Goal: Task Accomplishment & Management: Manage account settings

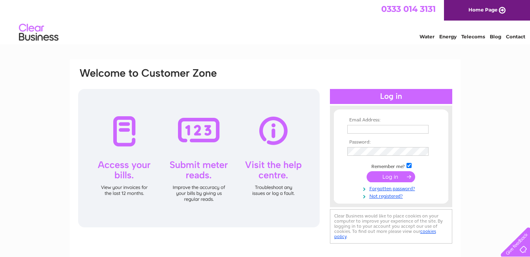
type input "hrodger@rcatrust.org.uk"
click at [394, 177] on input "submit" at bounding box center [391, 176] width 49 height 11
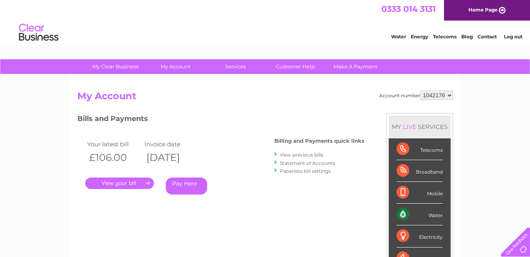
click at [130, 179] on link "." at bounding box center [119, 182] width 69 height 11
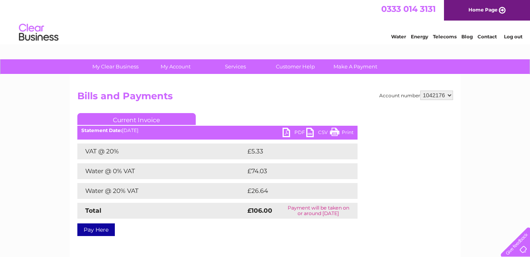
click at [287, 130] on link "PDF" at bounding box center [295, 133] width 24 height 11
